Goal: Browse casually: Explore the website without a specific task or goal

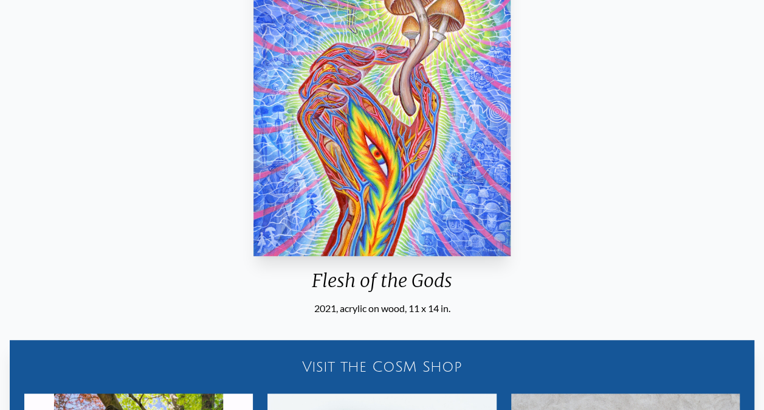
scroll to position [182, 0]
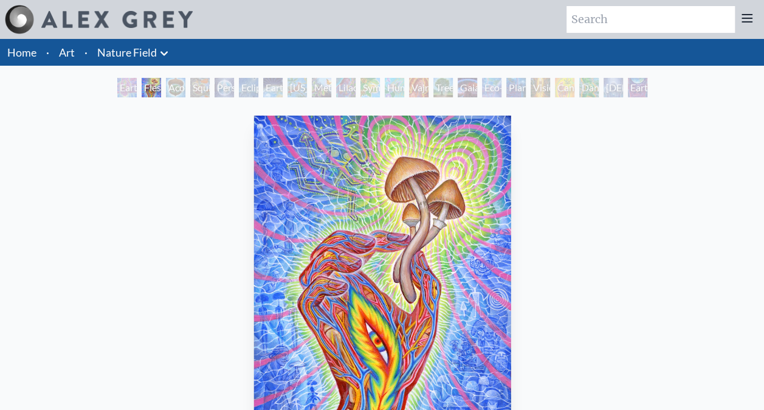
click at [194, 87] on div "Squirrel" at bounding box center [199, 87] width 19 height 19
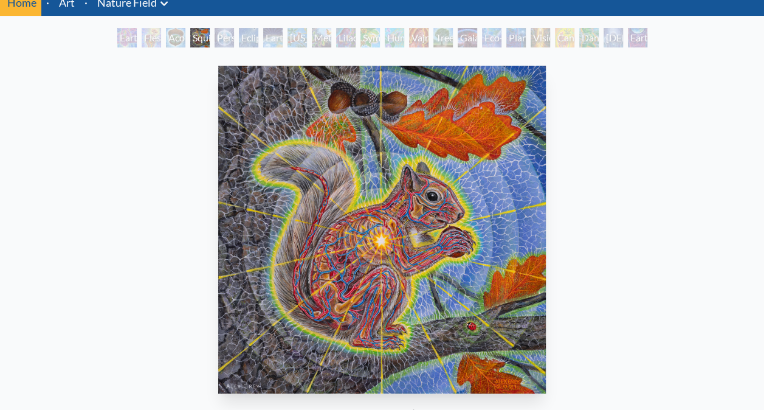
scroll to position [101, 0]
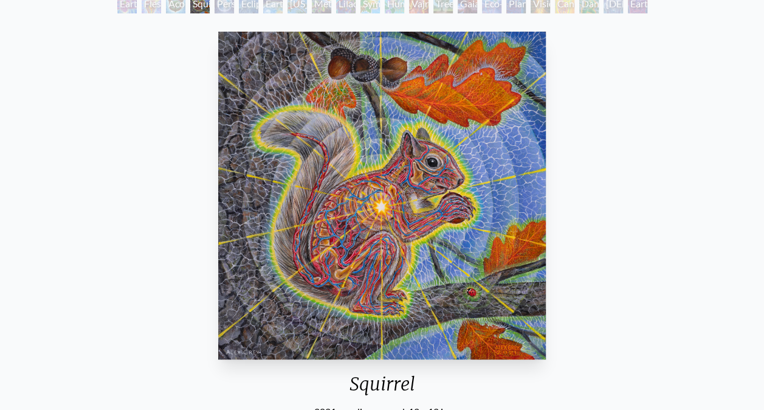
scroll to position [77, 0]
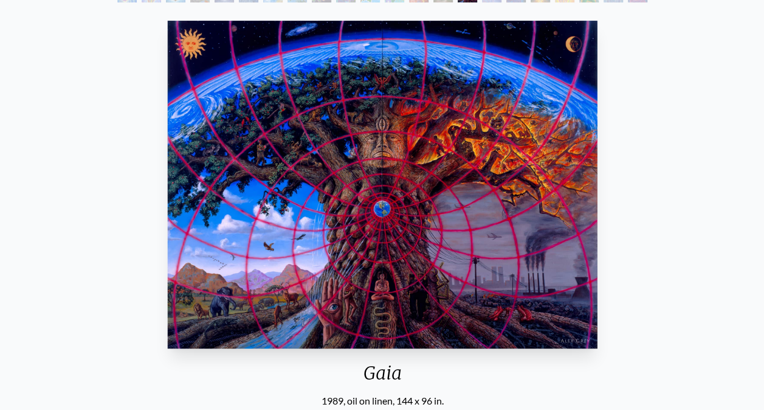
scroll to position [95, 0]
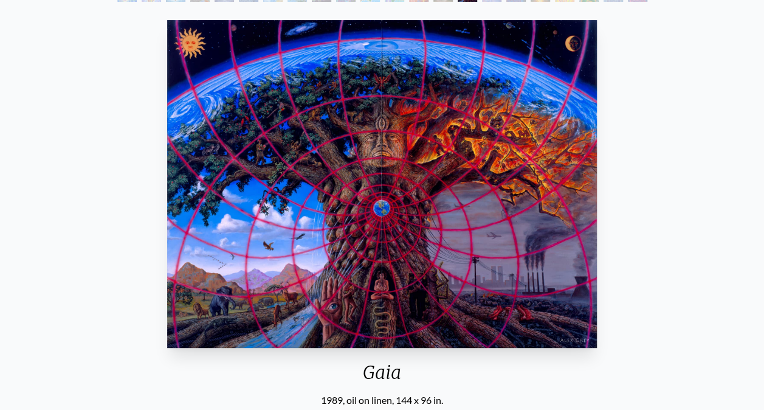
click at [700, 87] on div "Gaia 1989, oil on linen, 144 x 96 in. Visit the CoSM Shop Gaia - Canvas Print" at bounding box center [382, 388] width 744 height 747
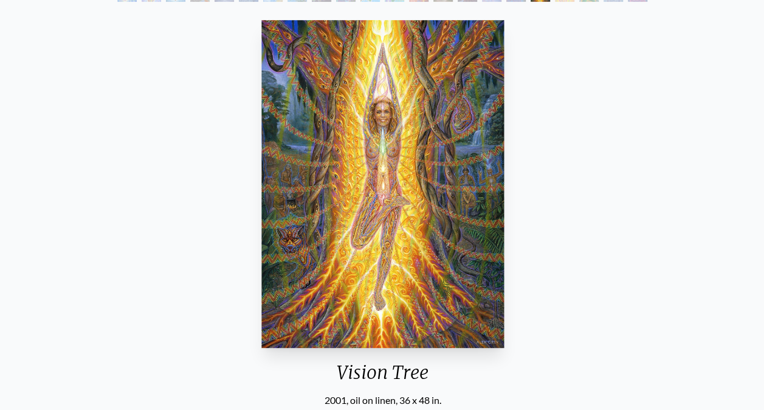
click at [711, 254] on div "Vision Tree 2001, oil on linen, 36 x 48 in. Visit the CoSM Shop Vision Tree - P…" at bounding box center [382, 391] width 744 height 752
